Goal: Task Accomplishment & Management: Manage account settings

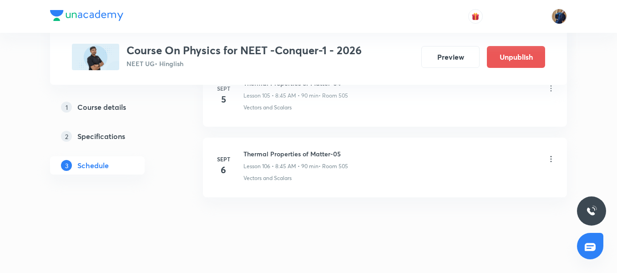
scroll to position [7935, 0]
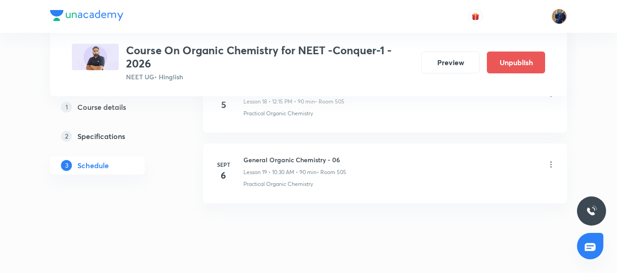
scroll to position [1809, 0]
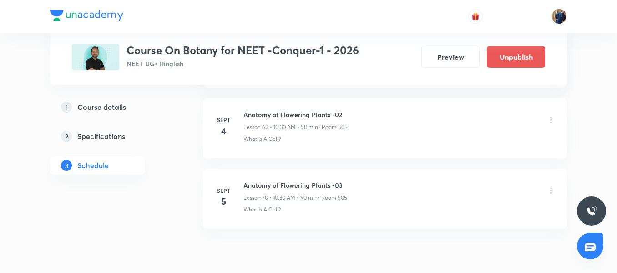
scroll to position [5395, 0]
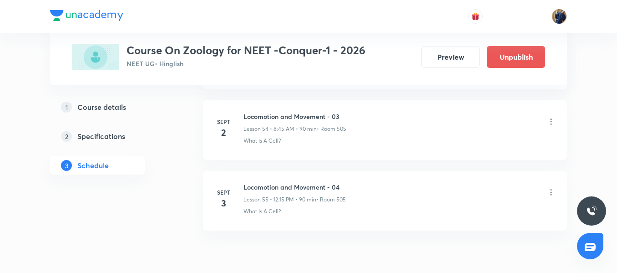
scroll to position [4337, 0]
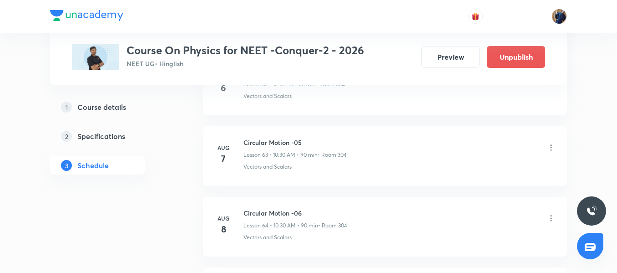
scroll to position [5038, 0]
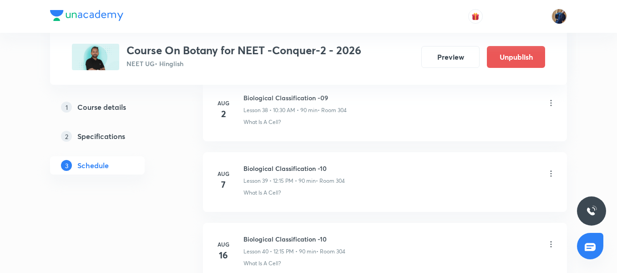
scroll to position [3226, 0]
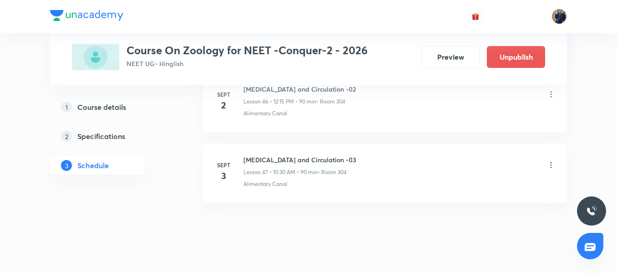
scroll to position [3773, 0]
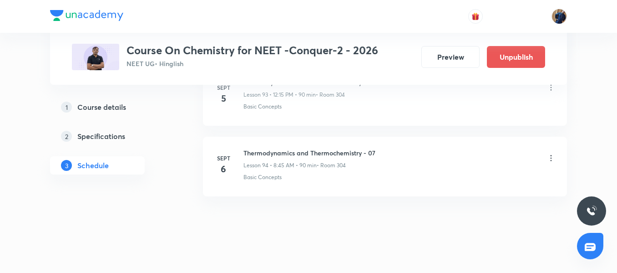
scroll to position [7088, 0]
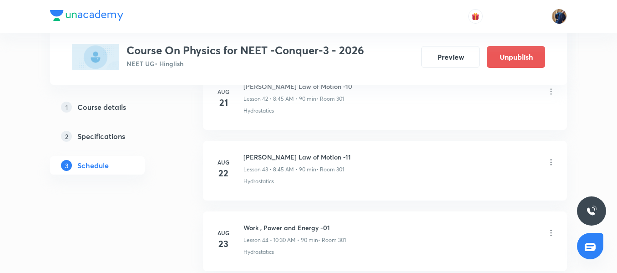
scroll to position [3518, 0]
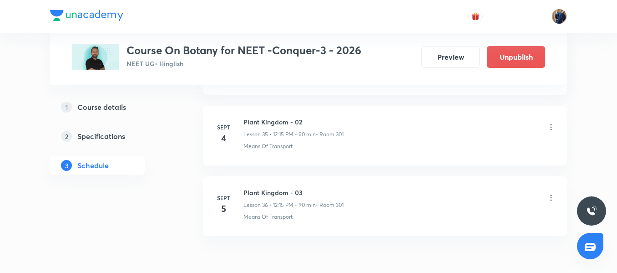
scroll to position [2997, 0]
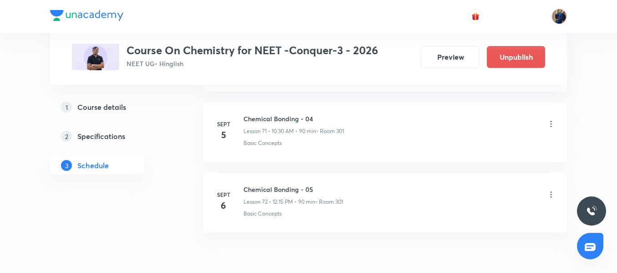
scroll to position [5536, 0]
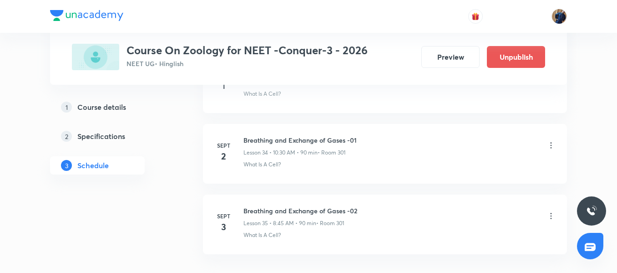
scroll to position [2789, 0]
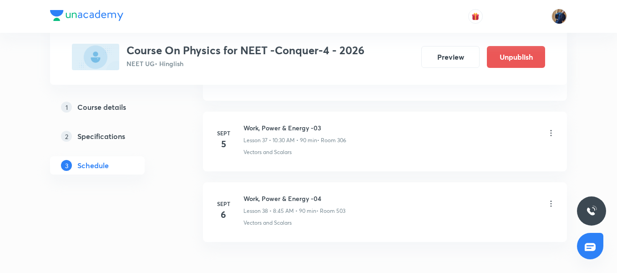
scroll to position [3138, 0]
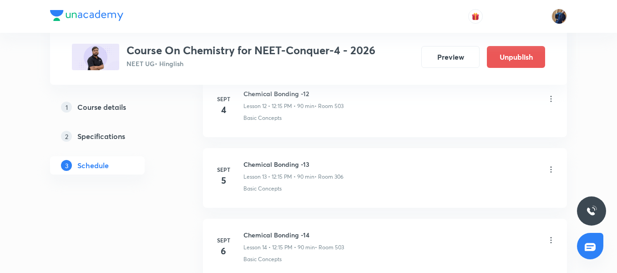
scroll to position [1445, 0]
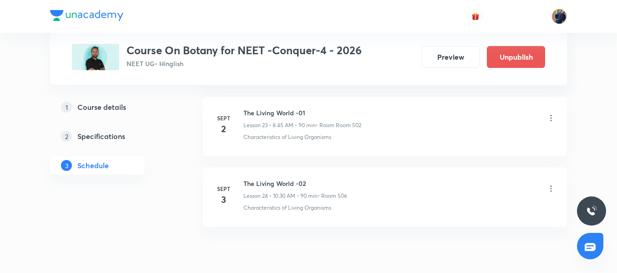
scroll to position [2150, 0]
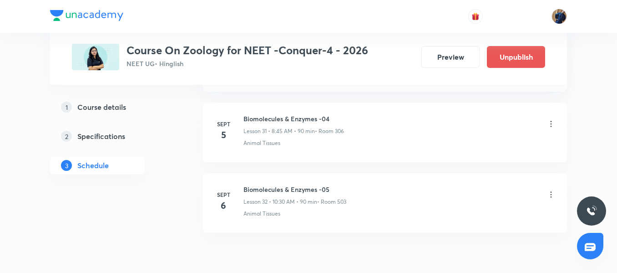
scroll to position [2714, 0]
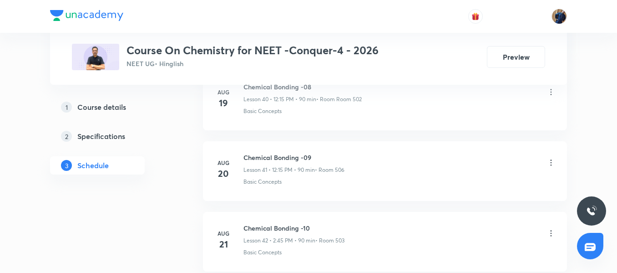
scroll to position [3329, 0]
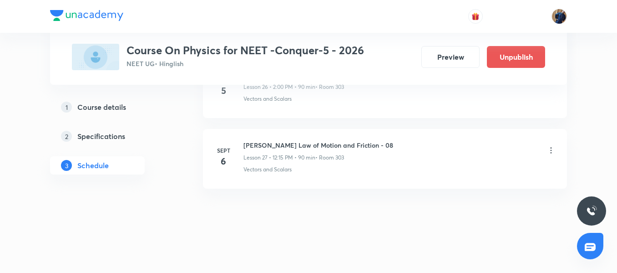
scroll to position [2362, 0]
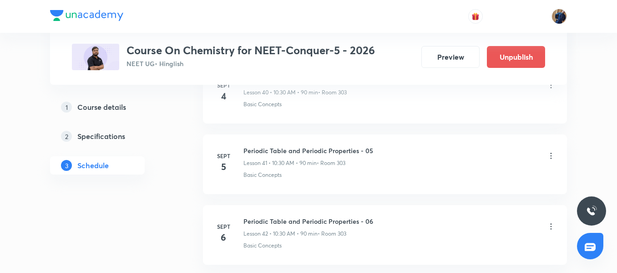
scroll to position [3420, 0]
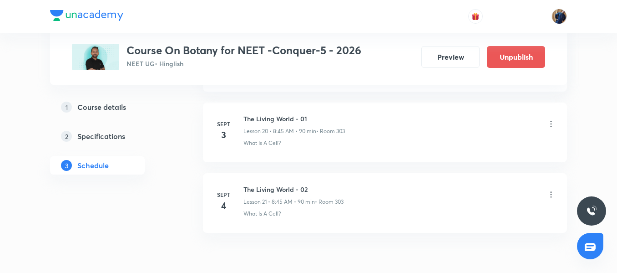
scroll to position [1938, 0]
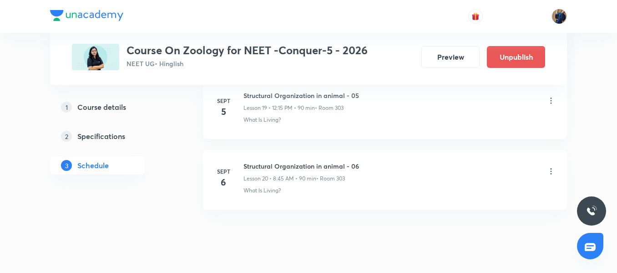
scroll to position [1868, 0]
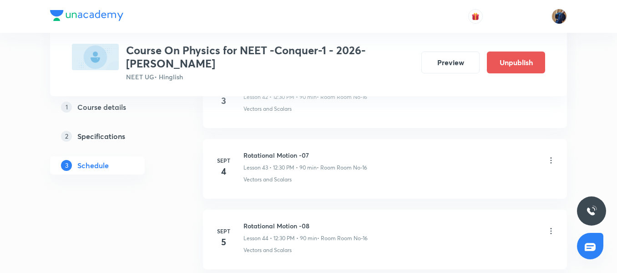
scroll to position [3482, 0]
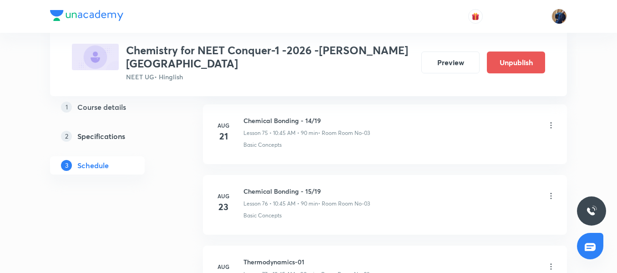
scroll to position [5767, 0]
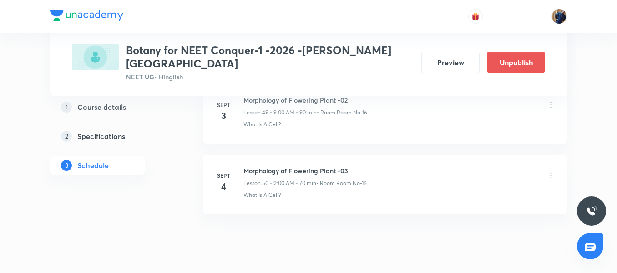
scroll to position [3984, 0]
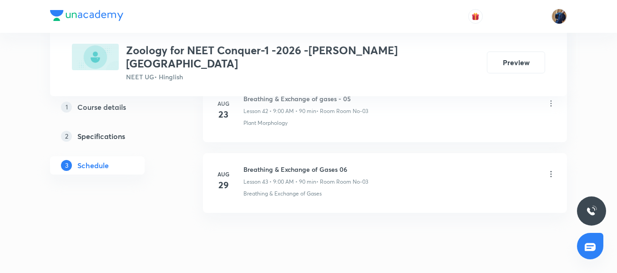
scroll to position [3490, 0]
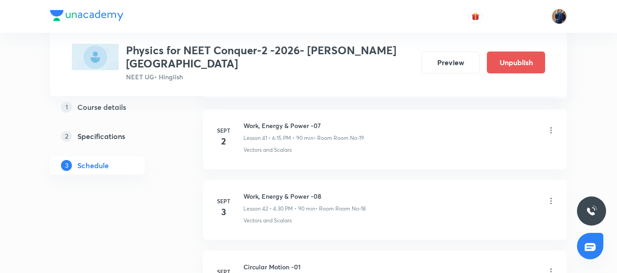
scroll to position [3425, 0]
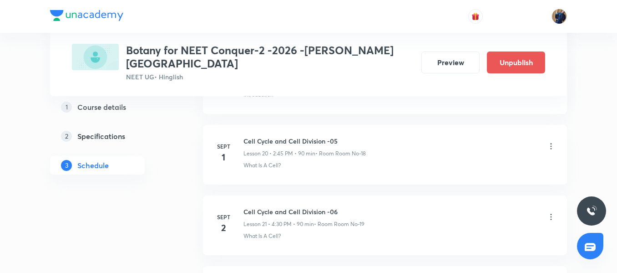
scroll to position [2009, 0]
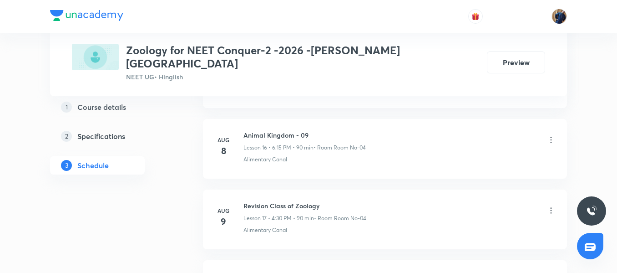
scroll to position [1604, 0]
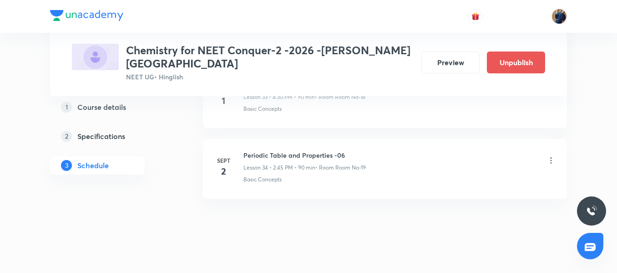
scroll to position [2856, 0]
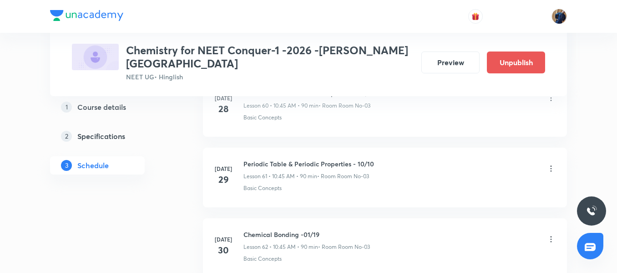
scroll to position [4674, 0]
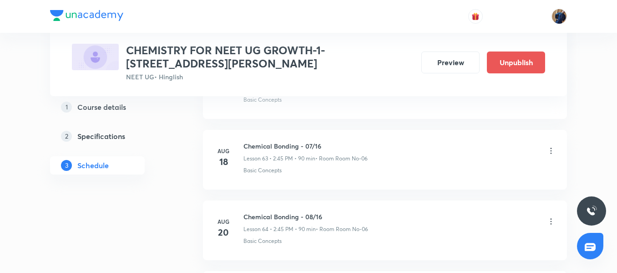
scroll to position [4906, 0]
